Goal: Task Accomplishment & Management: Manage account settings

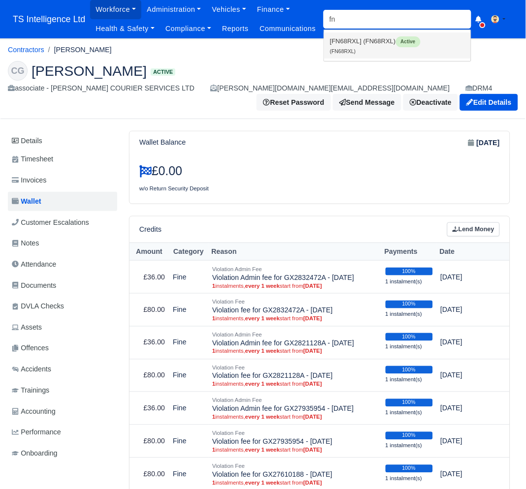
click at [343, 47] on link "[FN68RXL] (FN68RXL) Active (FN68RXL)" at bounding box center [397, 45] width 147 height 26
type input "FN68RXL"
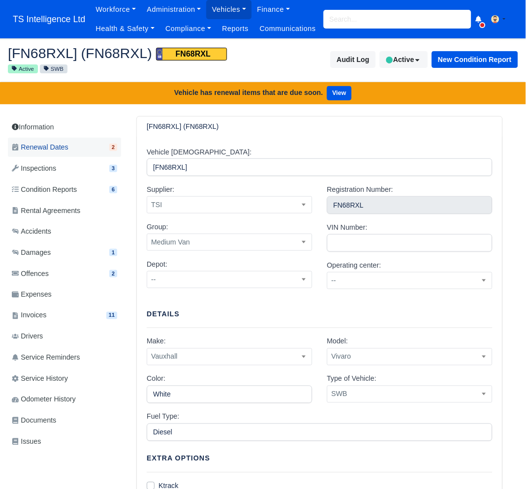
click at [68, 153] on span "Renewal Dates" at bounding box center [40, 147] width 57 height 11
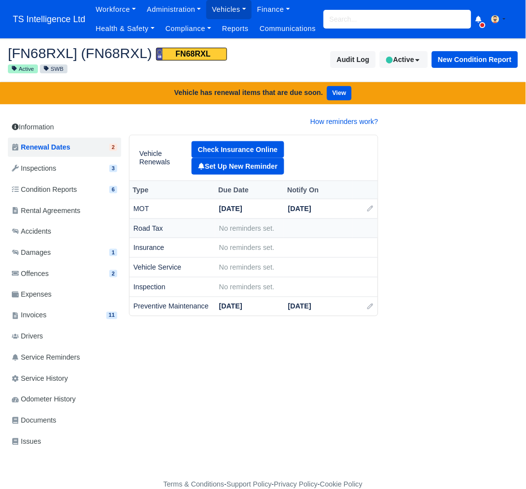
click at [232, 232] on span "No reminders set." at bounding box center [246, 228] width 55 height 8
click at [254, 175] on link "Set Up New Reminder" at bounding box center [237, 166] width 93 height 17
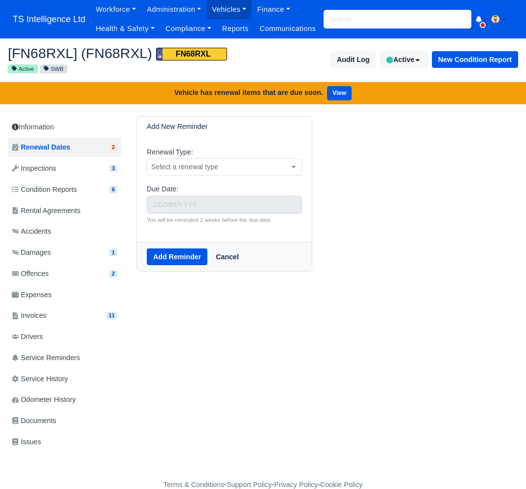
select select "8"
click at [235, 173] on span "Select a renewal type" at bounding box center [224, 167] width 154 height 12
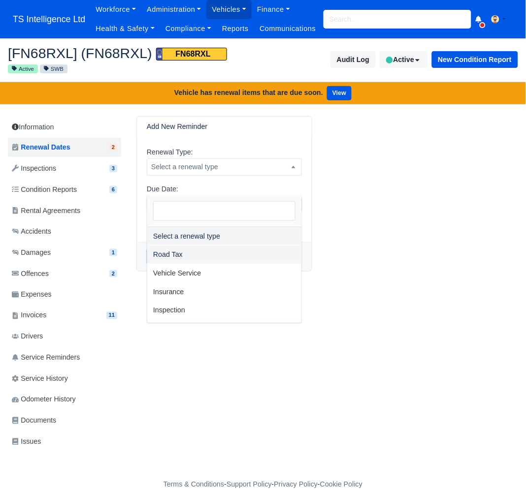
select select "tax"
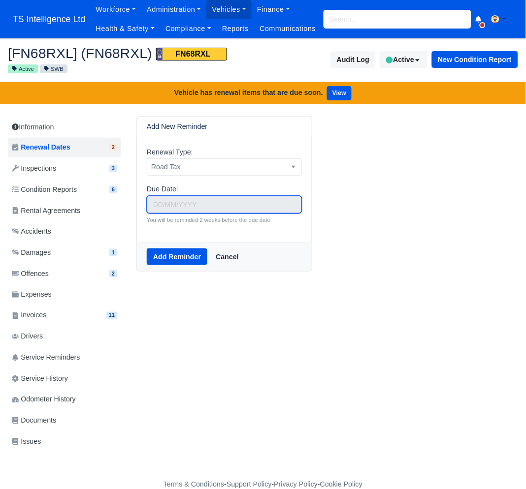
click at [189, 214] on input "text" at bounding box center [224, 205] width 155 height 18
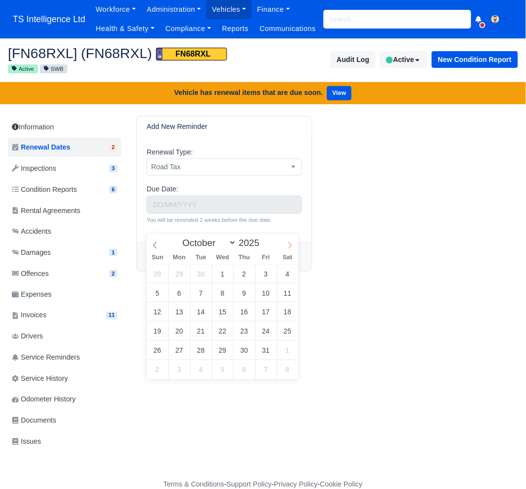
click at [288, 244] on icon at bounding box center [289, 245] width 7 height 7
select select "11"
click at [288, 244] on icon at bounding box center [289, 245] width 7 height 7
type input "2026"
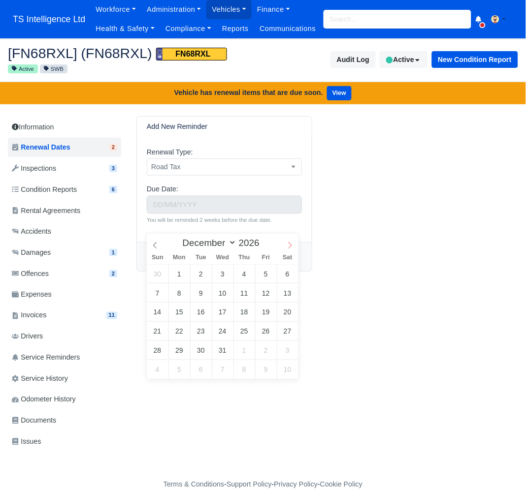
click at [288, 244] on icon at bounding box center [289, 245] width 7 height 7
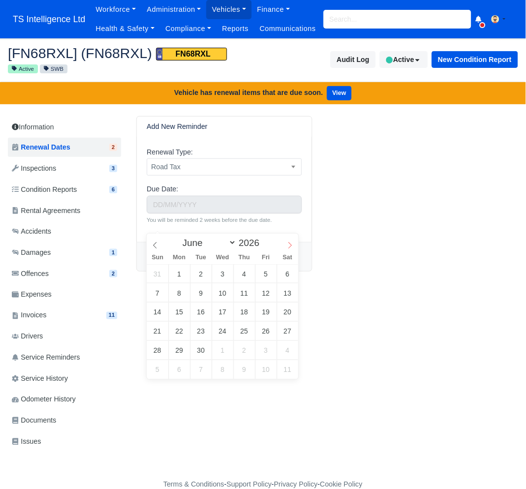
click at [288, 244] on icon at bounding box center [289, 245] width 7 height 7
select select "5"
click at [154, 246] on icon at bounding box center [155, 245] width 7 height 7
type input "June 1, 2026"
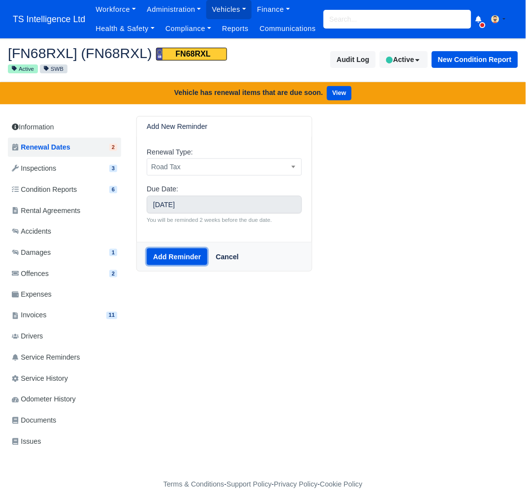
click at [177, 265] on button "Add Reminder" at bounding box center [177, 257] width 61 height 17
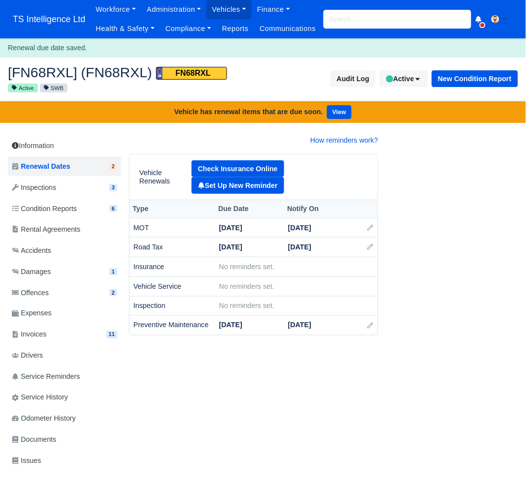
click at [350, 24] on input "search" at bounding box center [397, 19] width 148 height 19
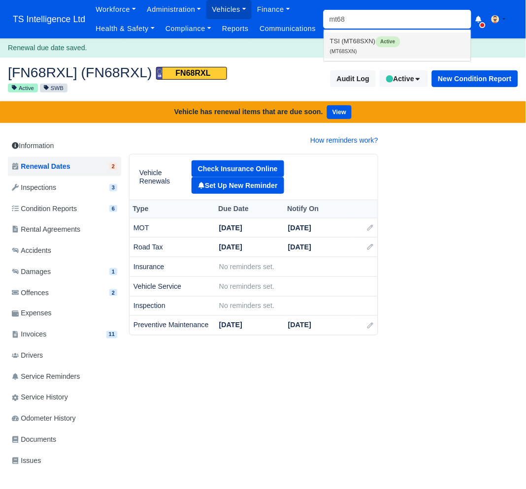
click at [363, 59] on link "TSI (MT68SXN) Active (MT68SXN)" at bounding box center [397, 45] width 147 height 26
type input "MT68SXN"
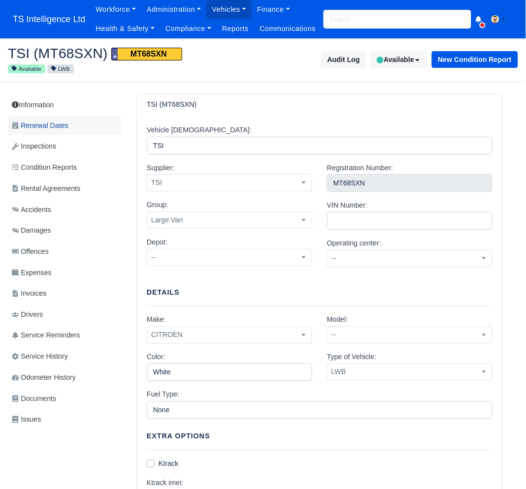
click at [59, 131] on span "Renewal Dates" at bounding box center [40, 125] width 57 height 11
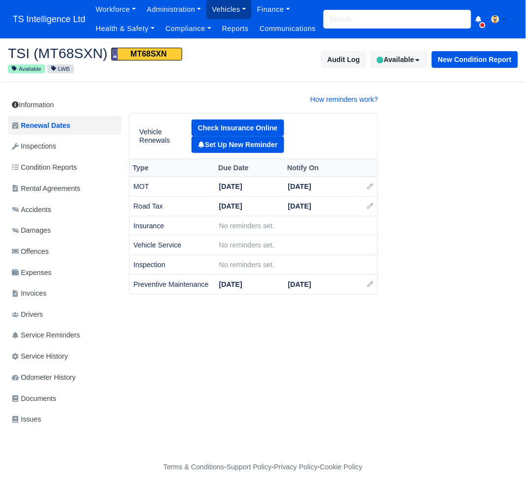
click at [223, 12] on link "Vehicles" at bounding box center [228, 9] width 45 height 19
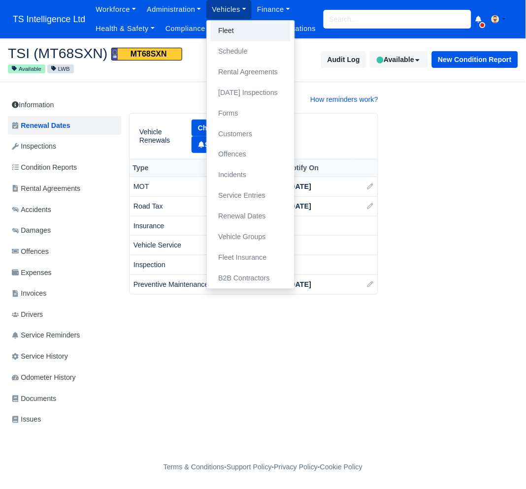
click at [224, 29] on link "Fleet" at bounding box center [251, 31] width 80 height 21
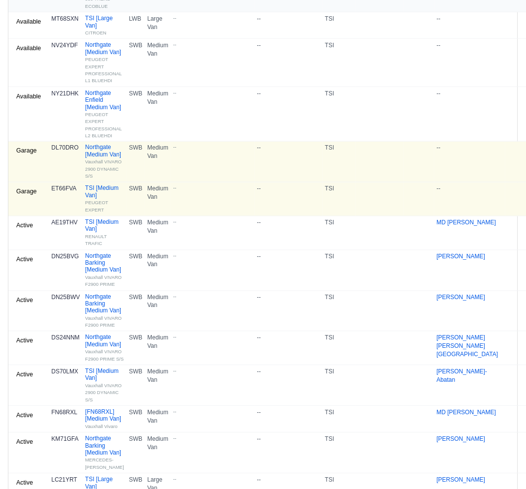
scroll to position [181, 0]
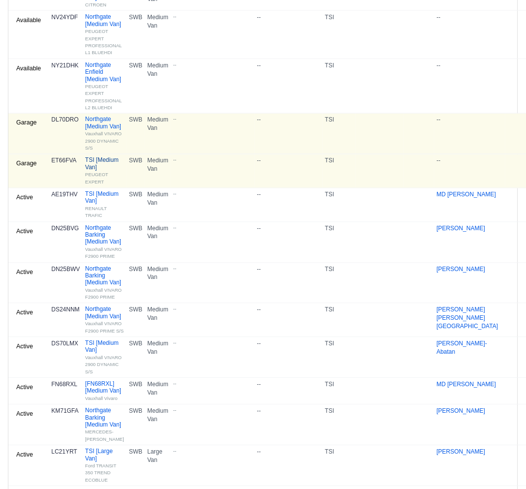
click at [97, 186] on link "TSI [Medium Van] PEUGEOT EXPERT" at bounding box center [104, 171] width 39 height 29
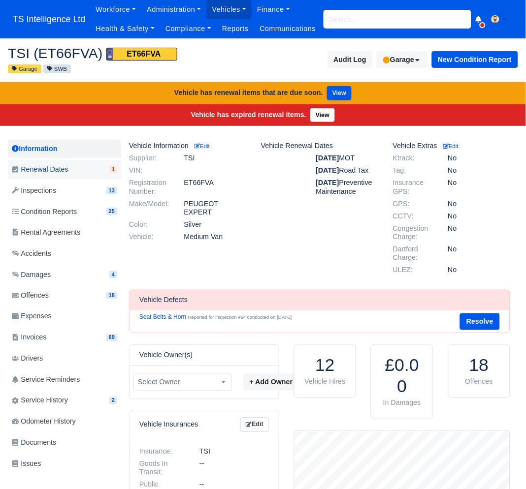
scroll to position [98, 215]
click at [62, 175] on span "Renewal Dates" at bounding box center [40, 169] width 57 height 11
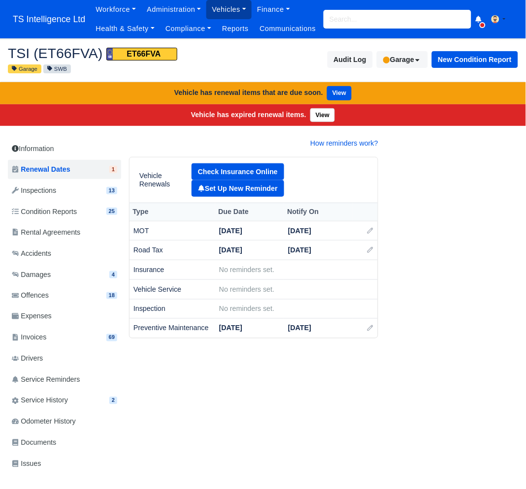
click at [235, 9] on link "Vehicles" at bounding box center [228, 9] width 45 height 19
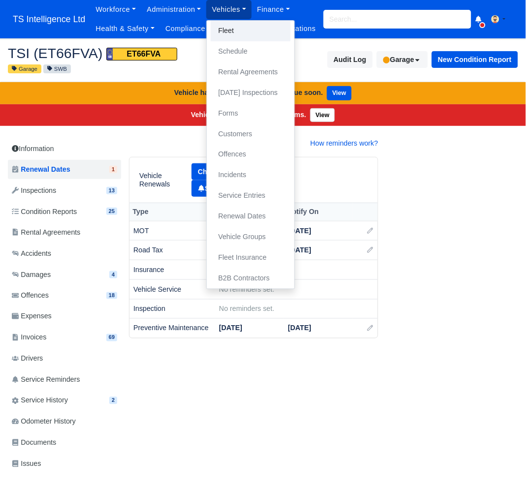
click at [231, 30] on link "Fleet" at bounding box center [251, 31] width 80 height 21
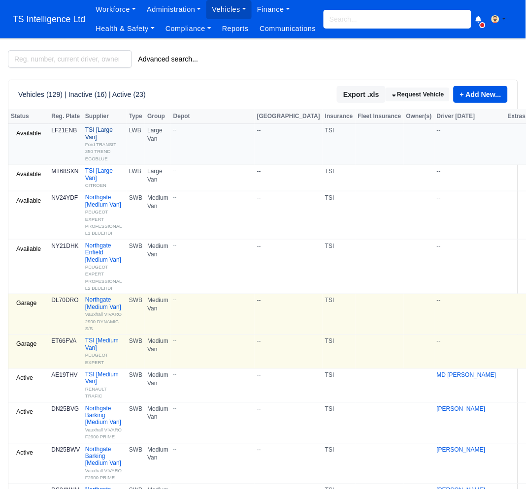
click at [96, 153] on link "TSI [Large Van] Ford TRANSIT 350 TREND ECOBLUE" at bounding box center [104, 143] width 39 height 35
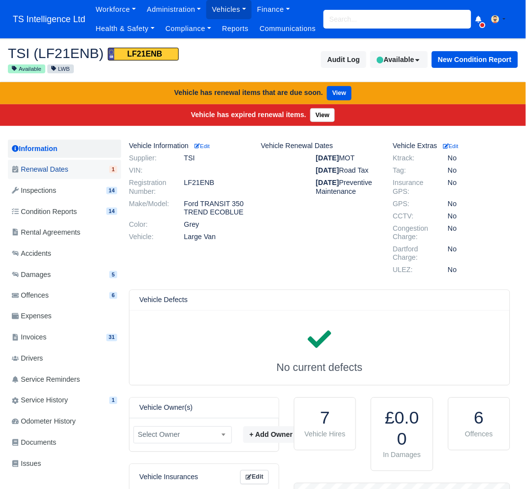
scroll to position [98, 215]
click at [63, 175] on span "Renewal Dates" at bounding box center [40, 169] width 57 height 11
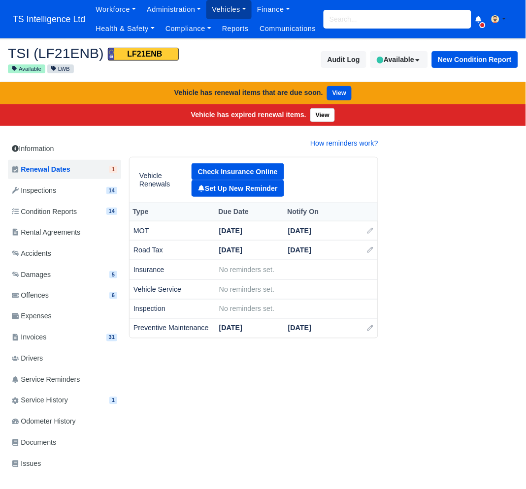
click at [228, 10] on link "Vehicles" at bounding box center [228, 9] width 45 height 19
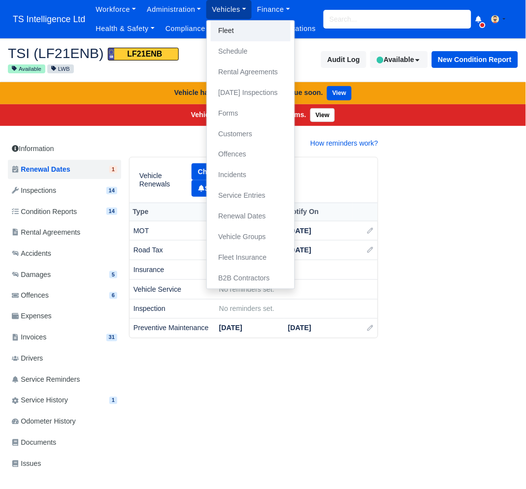
click at [227, 32] on link "Fleet" at bounding box center [251, 31] width 80 height 21
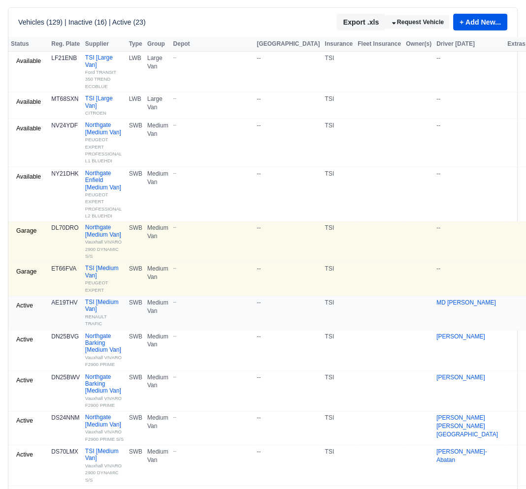
scroll to position [187, 0]
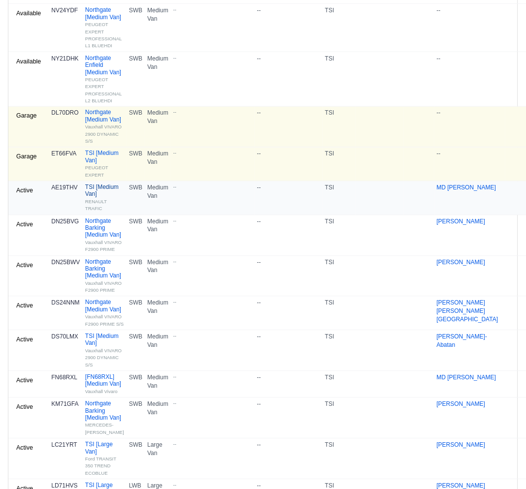
click at [94, 213] on link "TSI [Medium Van] RENAULT TRAFIC" at bounding box center [104, 198] width 39 height 29
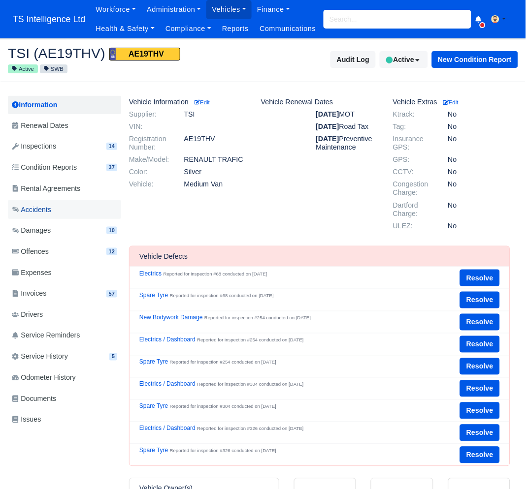
scroll to position [98, 215]
click at [59, 131] on span "Renewal Dates" at bounding box center [40, 125] width 57 height 11
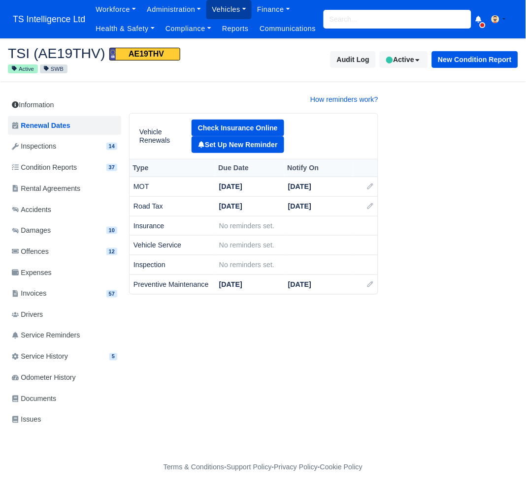
click at [220, 10] on link "Vehicles" at bounding box center [228, 9] width 45 height 19
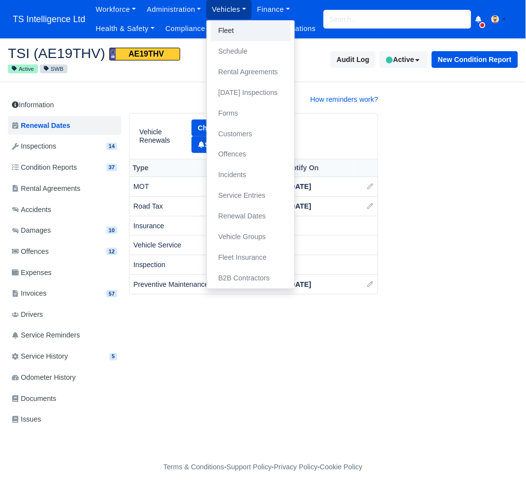
click at [220, 31] on link "Fleet" at bounding box center [251, 31] width 80 height 21
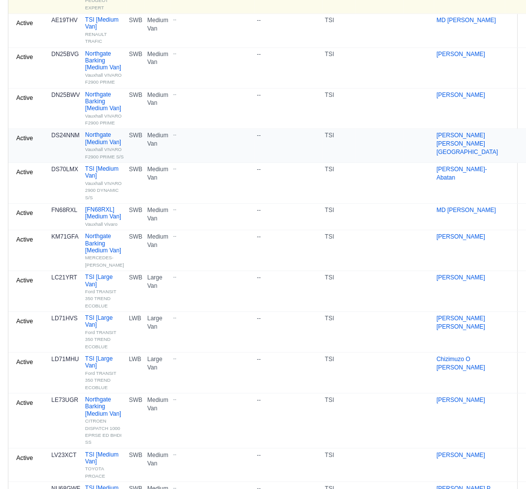
scroll to position [357, 0]
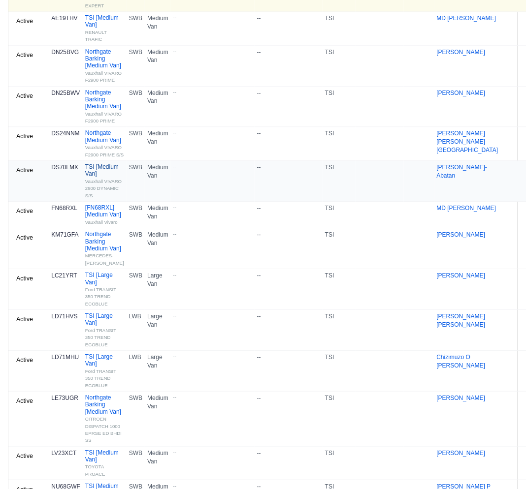
click at [101, 199] on link "TSI [Medium Van] Vauxhall VIVARO 2900 DYNAMIC S/S" at bounding box center [104, 180] width 39 height 35
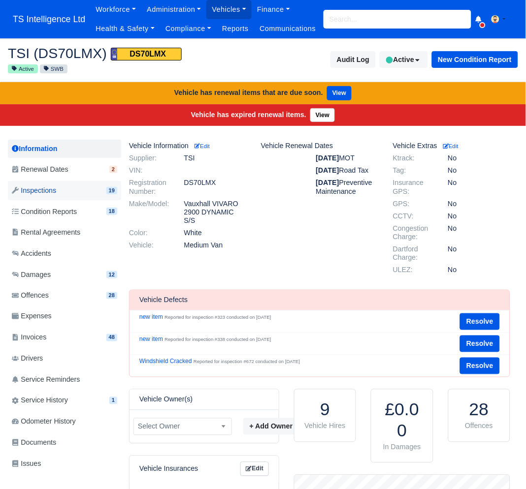
scroll to position [98, 215]
click at [68, 175] on span "Renewal Dates" at bounding box center [40, 169] width 57 height 11
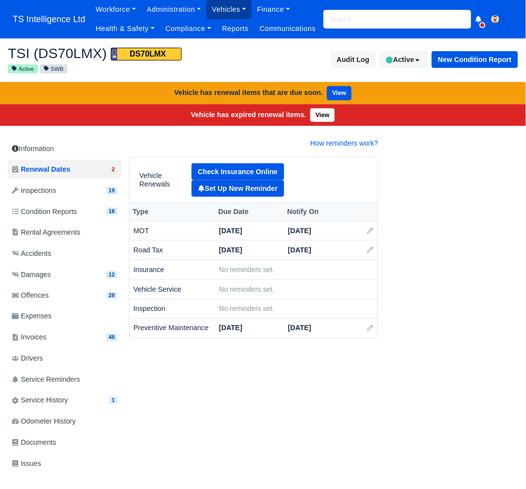
click at [231, 12] on link "Vehicles" at bounding box center [228, 9] width 45 height 19
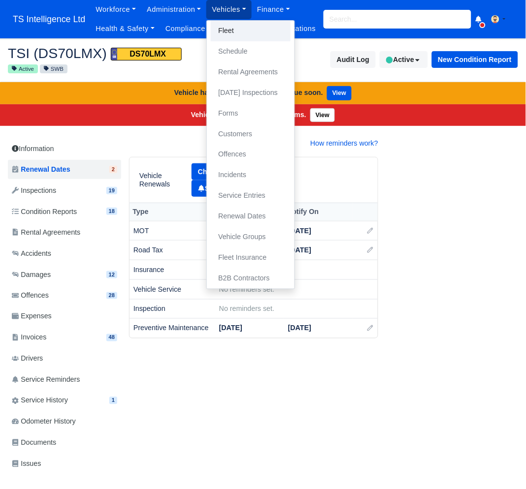
click at [224, 29] on link "Fleet" at bounding box center [251, 31] width 80 height 21
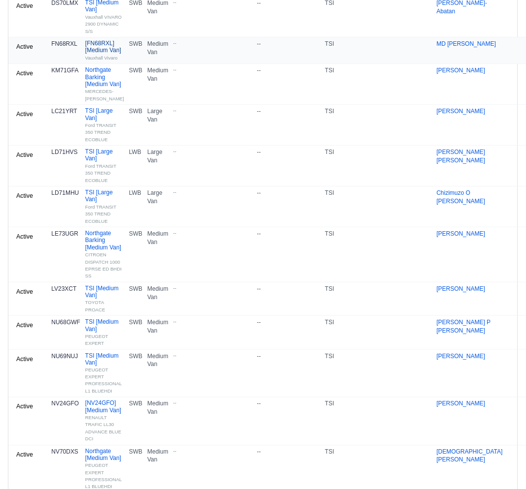
scroll to position [574, 0]
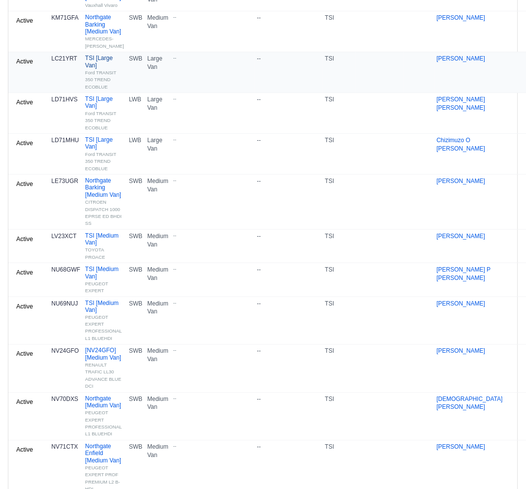
click at [101, 90] on link "TSI [Large Van] Ford TRANSIT 350 TREND ECOBLUE" at bounding box center [104, 72] width 39 height 35
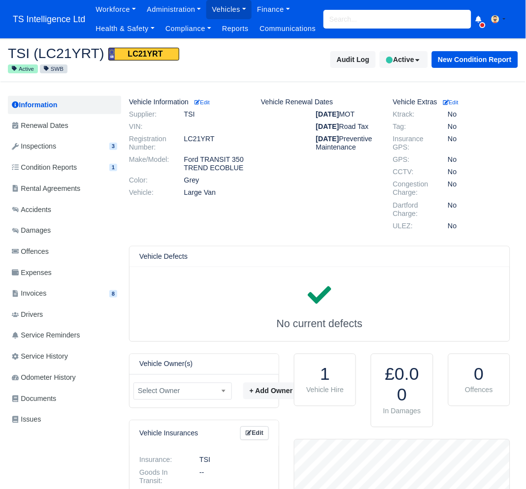
scroll to position [98, 215]
click at [64, 131] on span "Renewal Dates" at bounding box center [40, 125] width 57 height 11
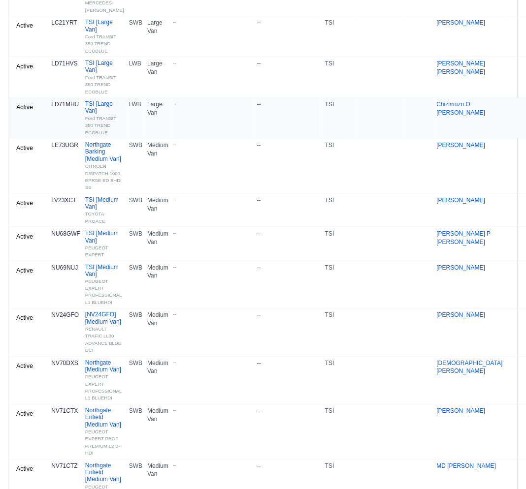
scroll to position [618, 0]
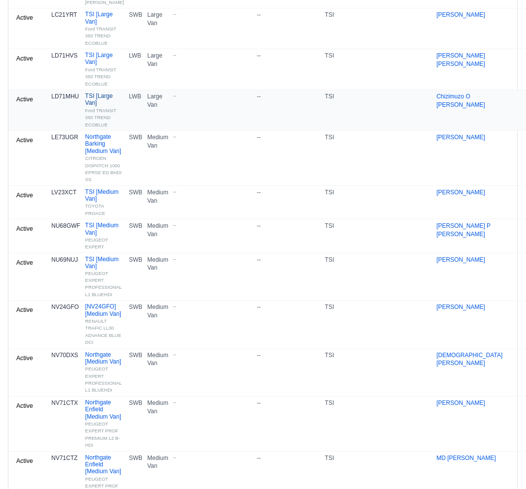
click at [92, 128] on link "TSI [Large Van] Ford TRANSIT 350 TREND ECOBLUE" at bounding box center [104, 110] width 39 height 35
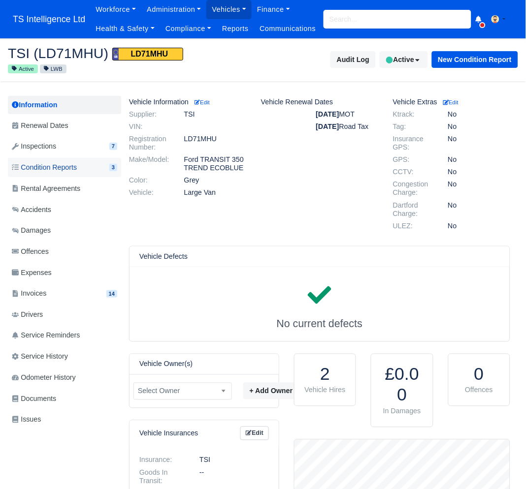
scroll to position [98, 215]
click at [70, 135] on link "Renewal Dates" at bounding box center [64, 125] width 113 height 19
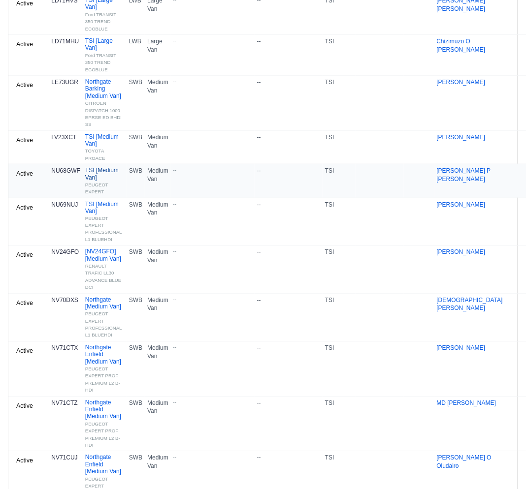
scroll to position [742, 0]
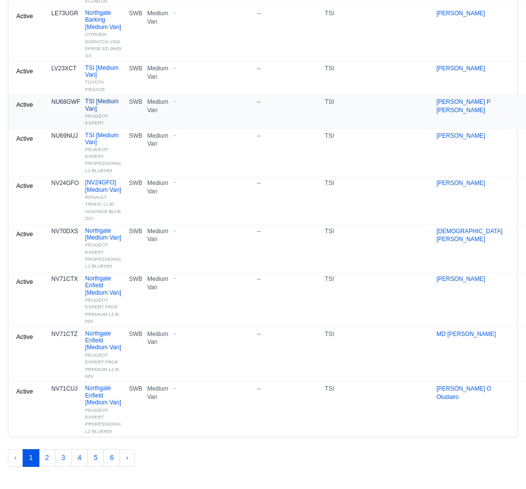
click at [105, 126] on link "TSI [Medium Van] PEUGEOT EXPERT" at bounding box center [104, 112] width 39 height 29
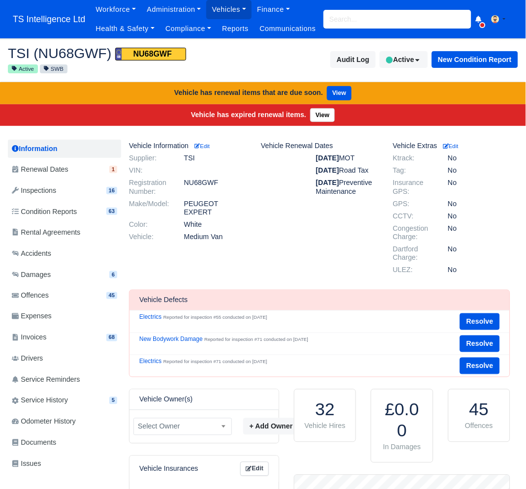
scroll to position [98, 215]
click at [77, 179] on link "Renewal Dates 1" at bounding box center [64, 169] width 113 height 19
